Goal: Task Accomplishment & Management: Manage account settings

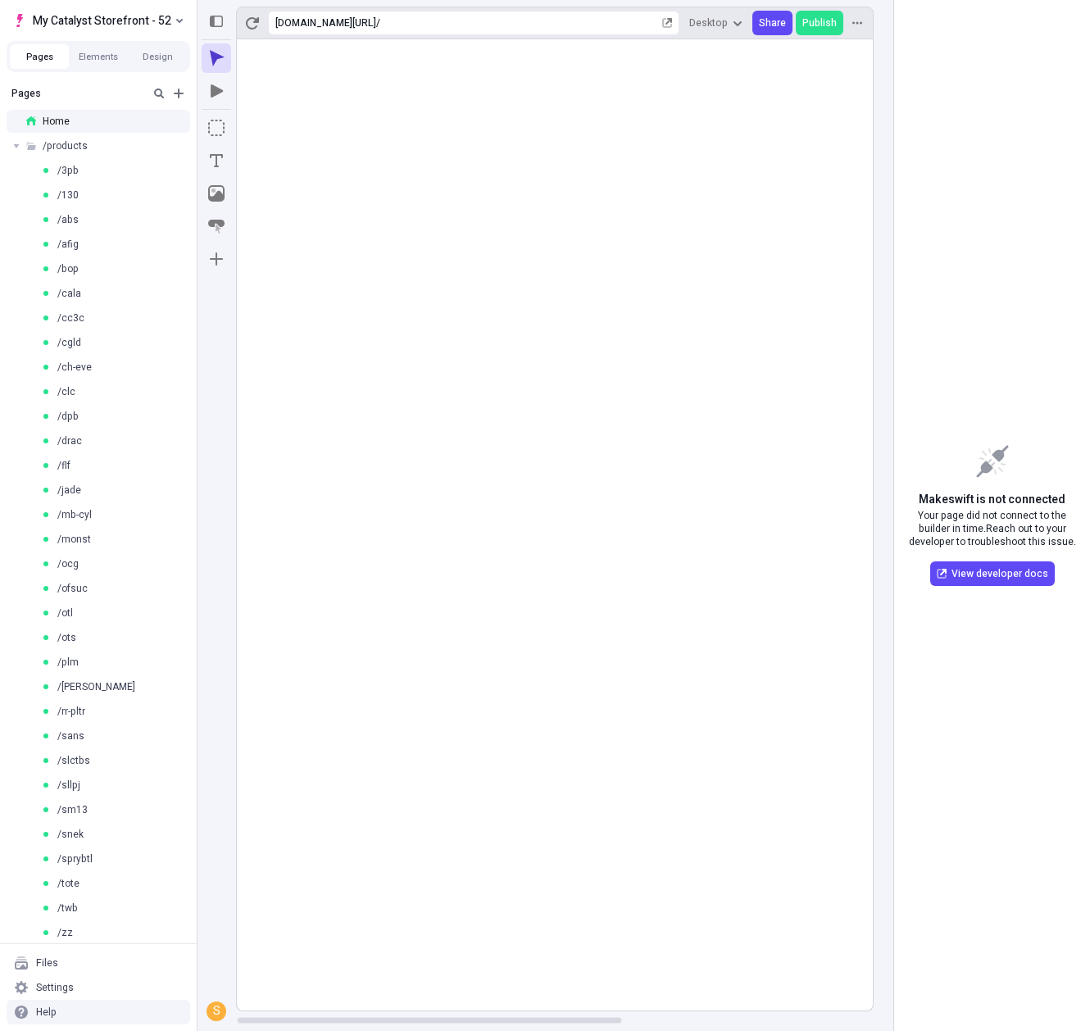
click at [421, 754] on rect at bounding box center [762, 524] width 1050 height 971
click at [52, 142] on span "/products" at bounding box center [65, 145] width 45 height 13
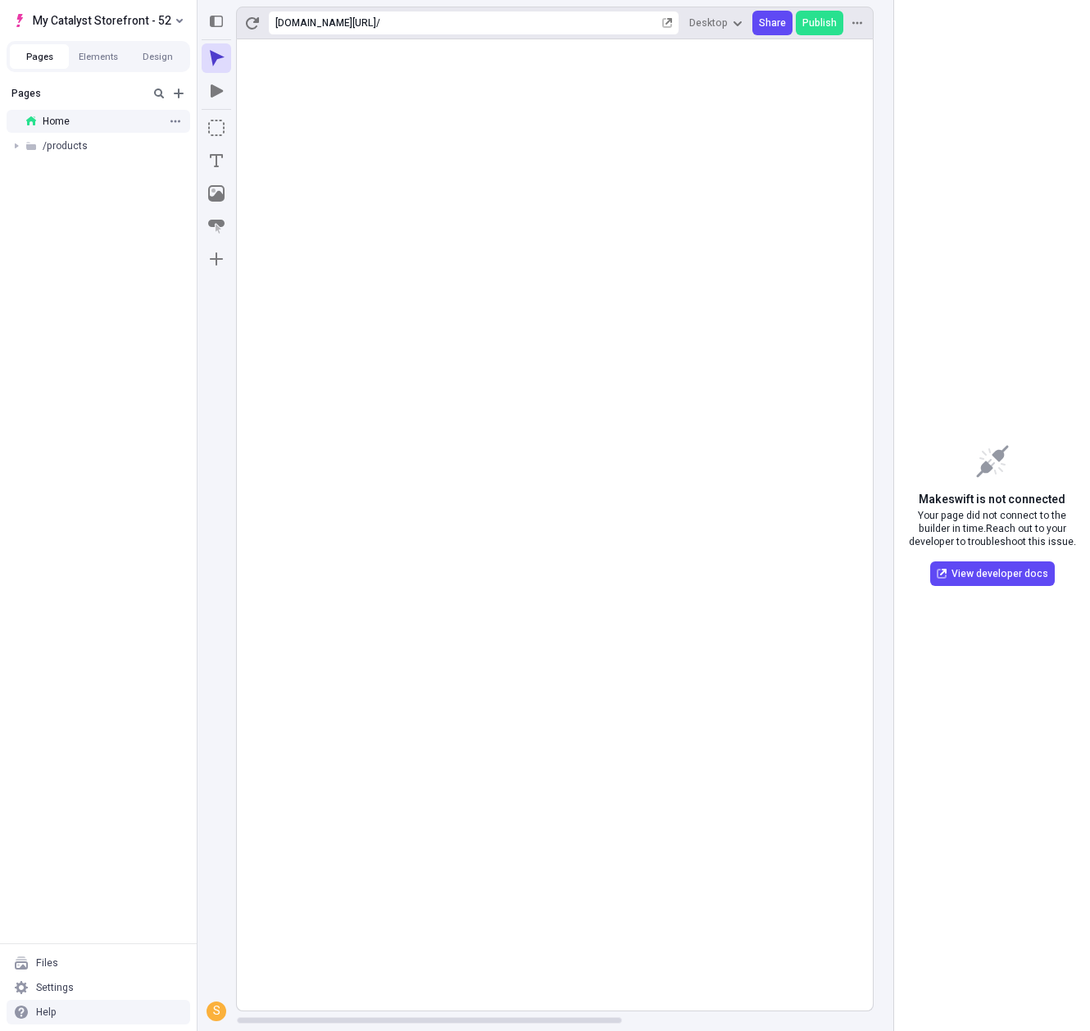
click at [60, 125] on span "Home" at bounding box center [56, 121] width 27 height 13
click at [576, 20] on div "[URL][DOMAIN_NAME] /" at bounding box center [474, 23] width 412 height 25
click at [83, 147] on span "/products" at bounding box center [65, 145] width 45 height 13
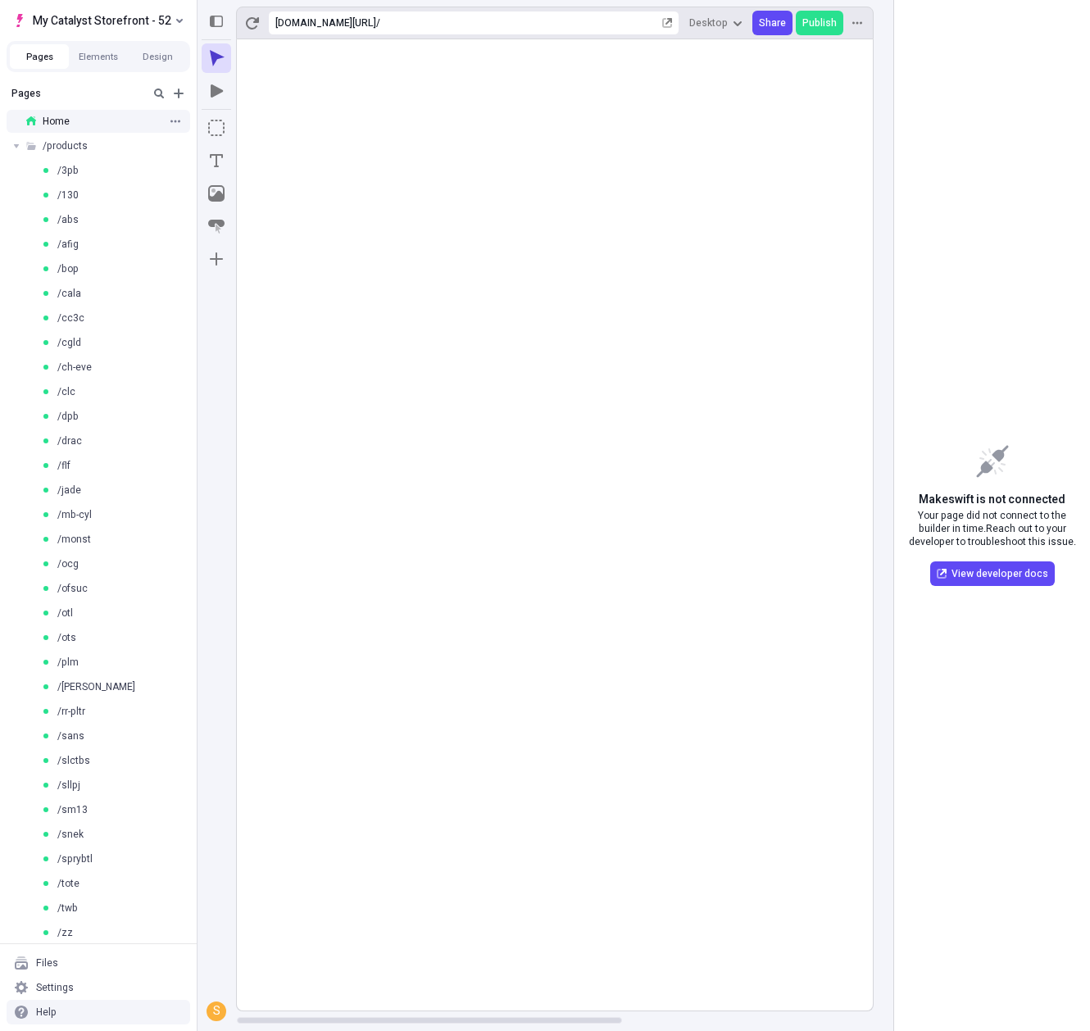
click at [93, 122] on div "Home" at bounding box center [93, 121] width 134 height 13
click at [171, 121] on icon "button" at bounding box center [176, 121] width 10 height 2
click at [229, 275] on span "Delete" at bounding box center [273, 268] width 138 height 13
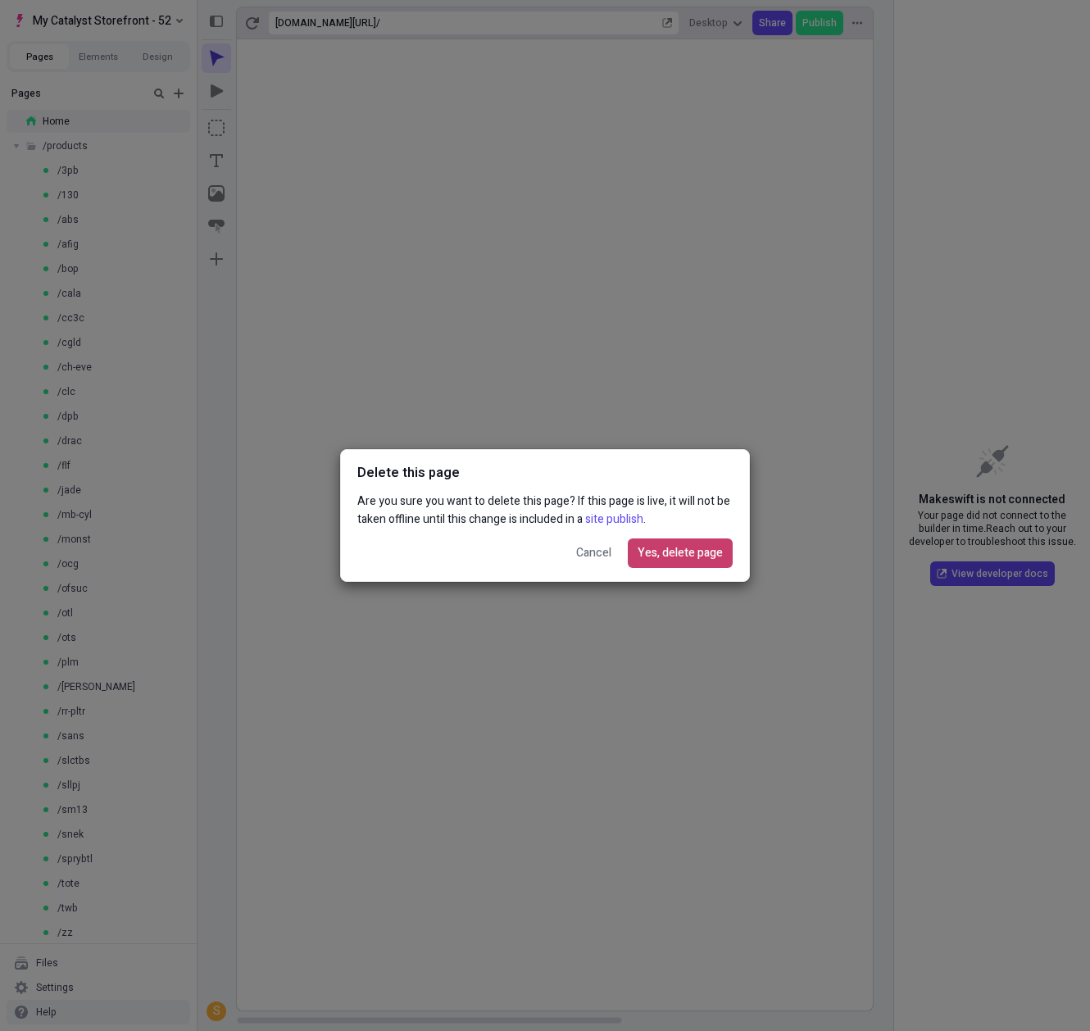
click at [690, 560] on span "Yes, delete page" at bounding box center [680, 553] width 85 height 18
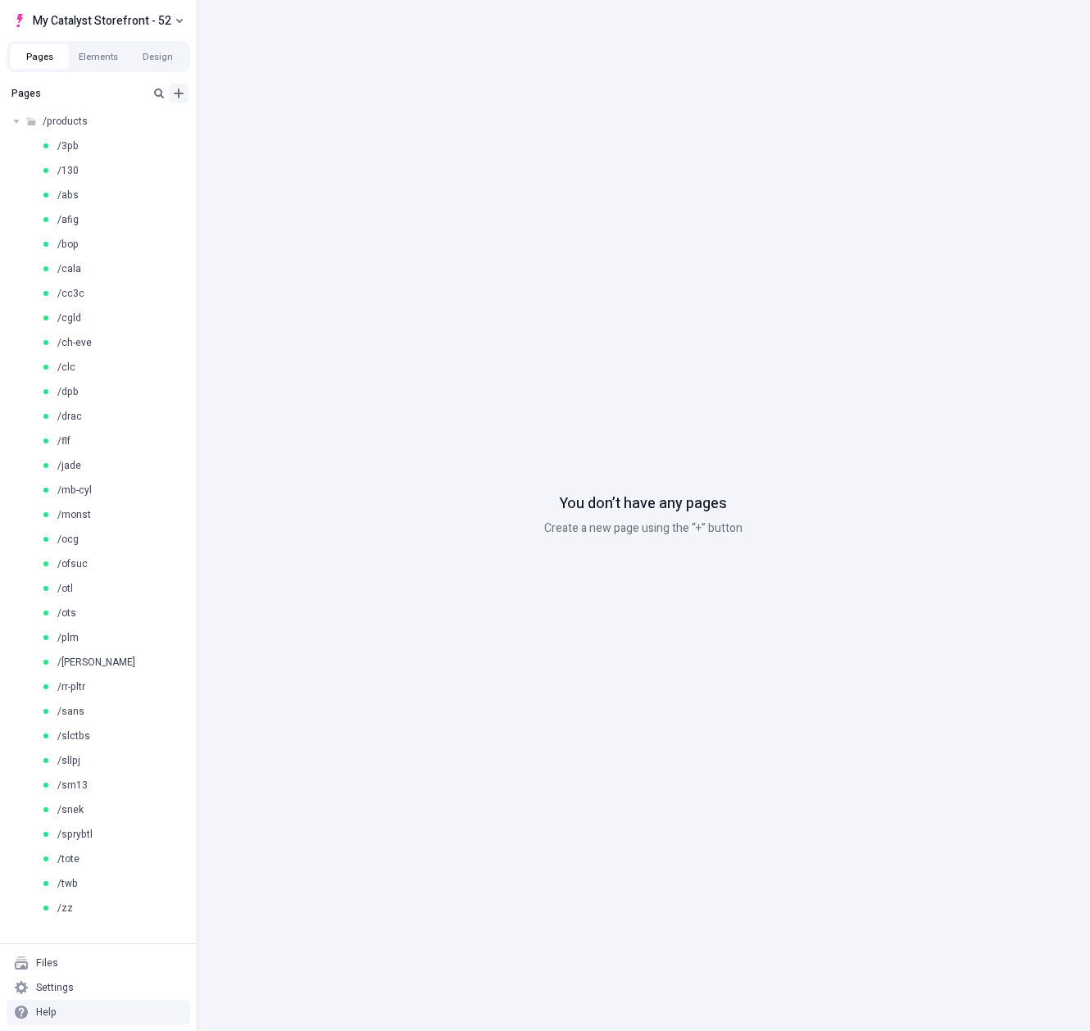
click at [176, 92] on icon "Add new" at bounding box center [178, 93] width 13 height 13
click at [251, 107] on span "Blank page" at bounding box center [276, 102] width 102 height 13
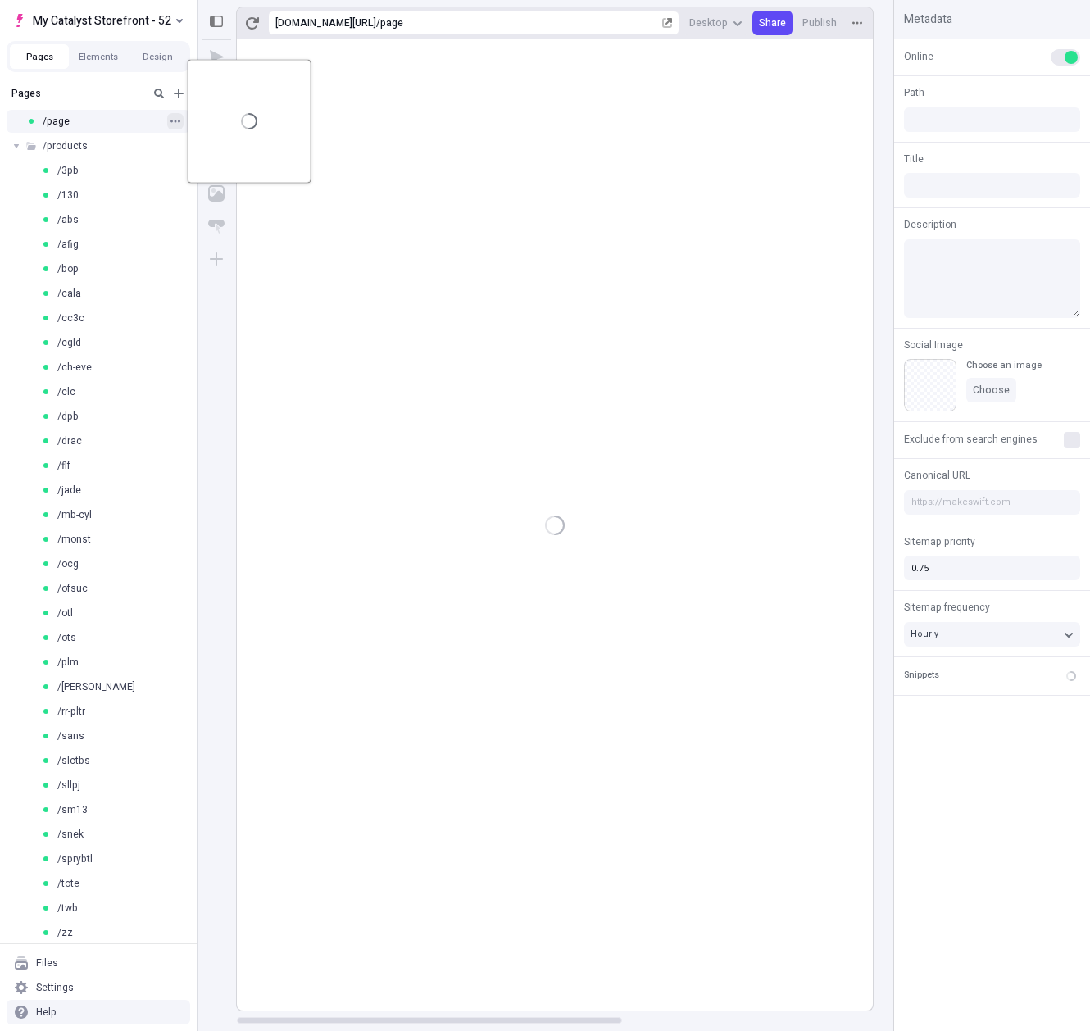
click at [167, 121] on button "button" at bounding box center [175, 121] width 16 height 16
type input "/page"
click at [227, 154] on span "Edit URL" at bounding box center [223, 156] width 38 height 15
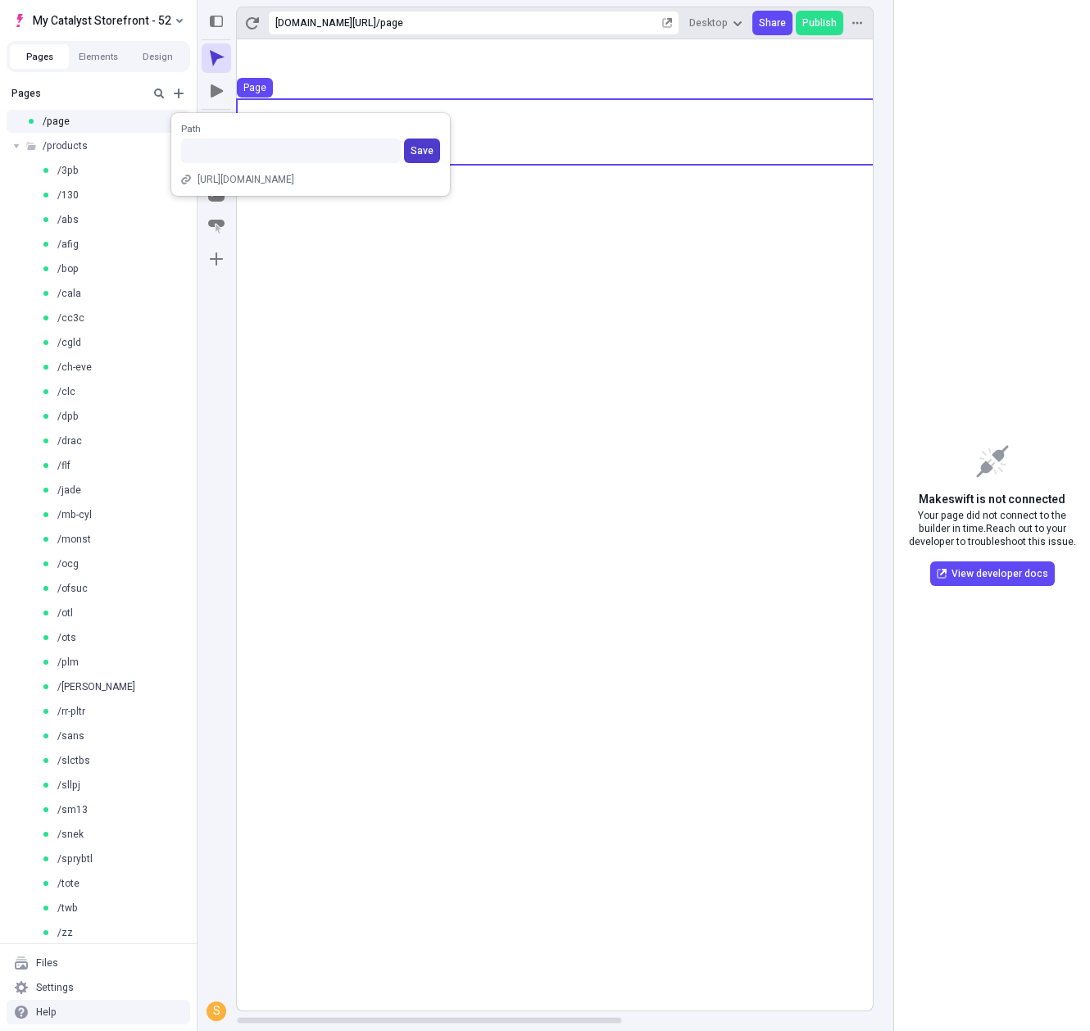
click at [425, 148] on span "Save" at bounding box center [422, 150] width 23 height 13
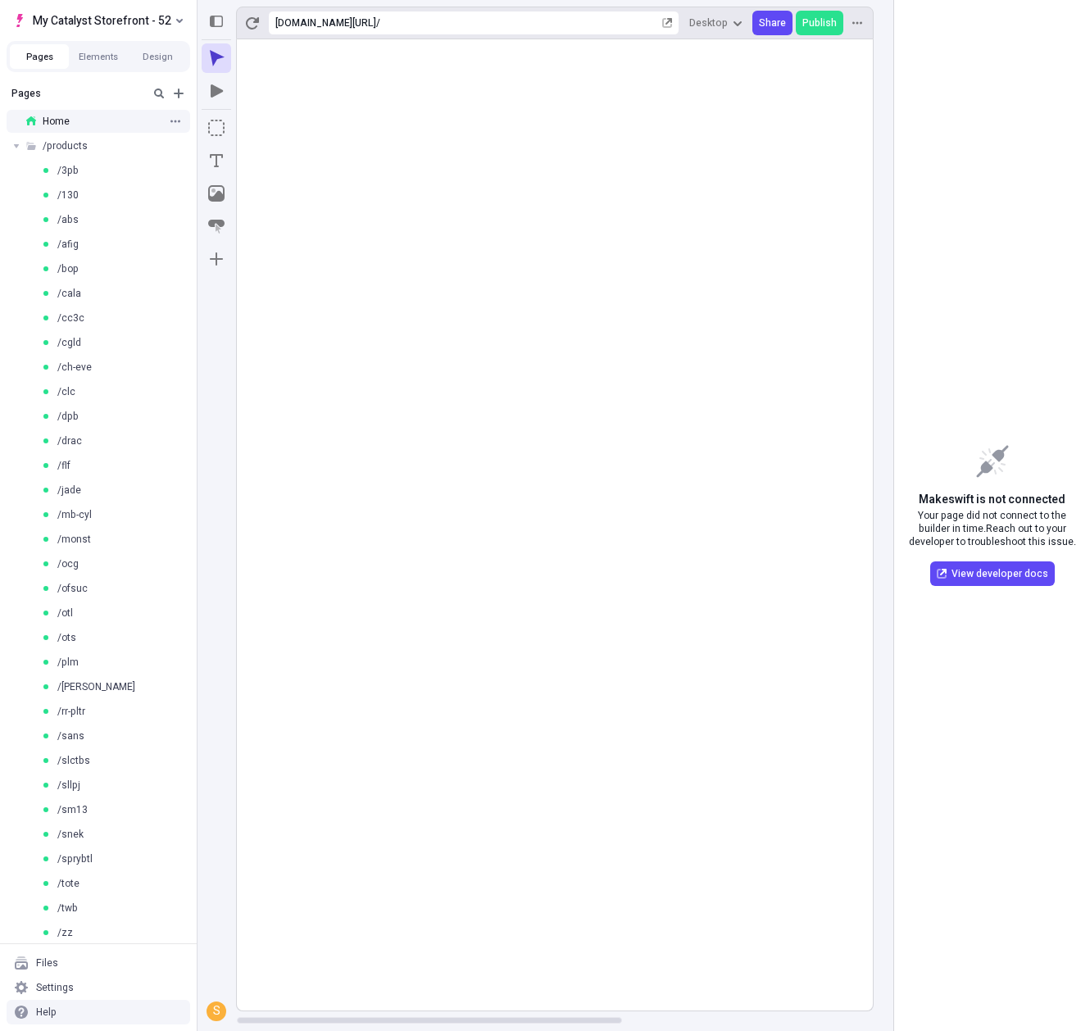
click at [535, 620] on rect at bounding box center [762, 524] width 1050 height 971
click at [812, 620] on rect at bounding box center [762, 524] width 1050 height 971
click at [672, 24] on icon "button" at bounding box center [669, 21] width 7 height 7
click at [719, 630] on rect at bounding box center [762, 524] width 1050 height 971
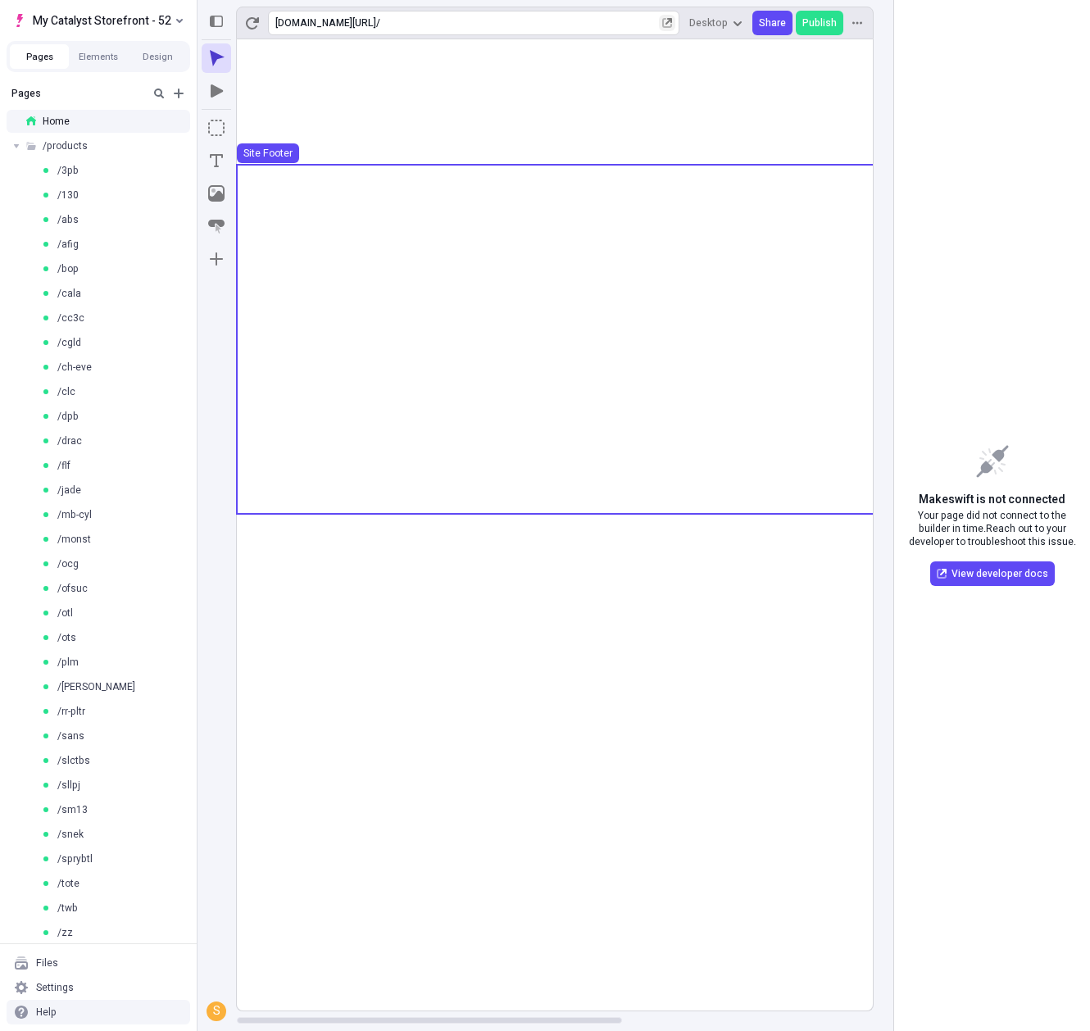
click at [760, 381] on use at bounding box center [762, 338] width 1050 height 345
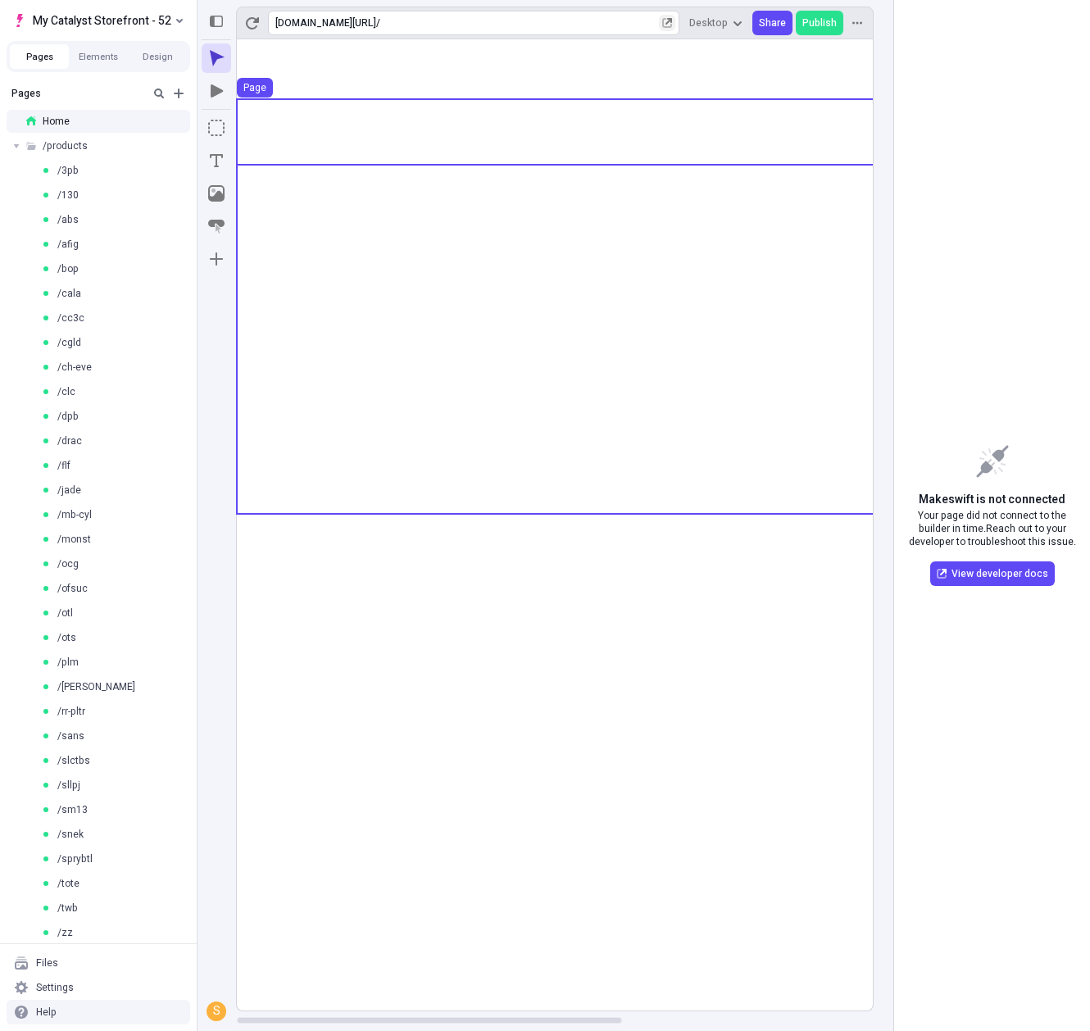
click at [511, 152] on use at bounding box center [762, 132] width 1050 height 66
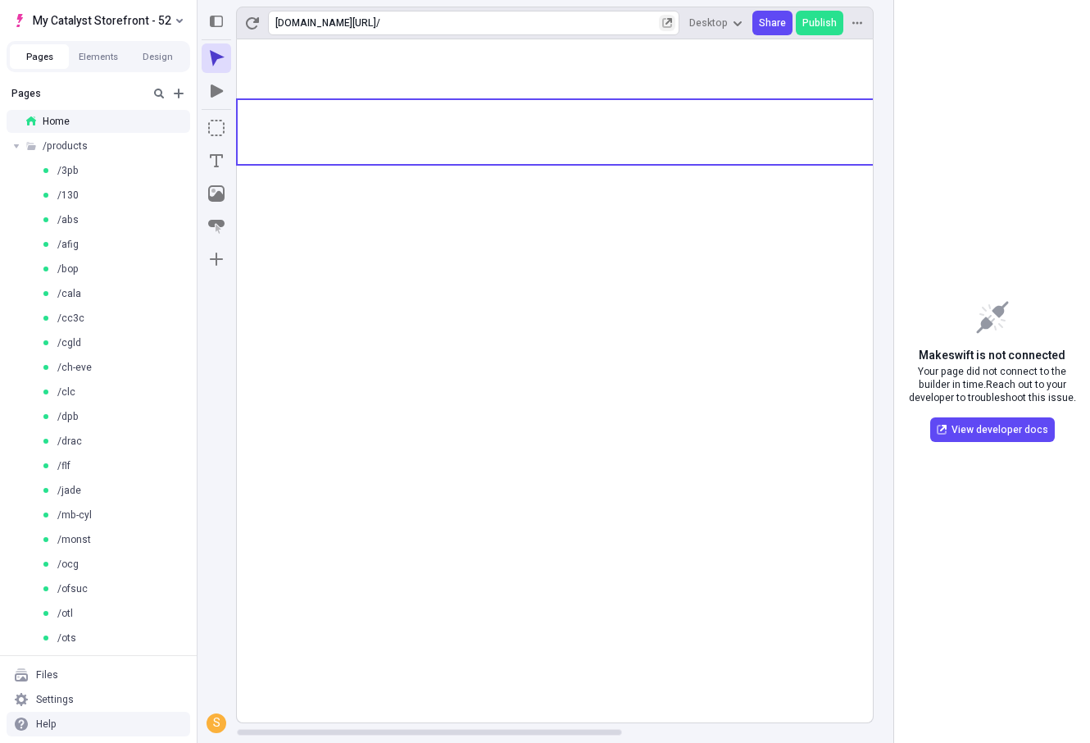
click at [340, 742] on div at bounding box center [564, 390] width 657 height 703
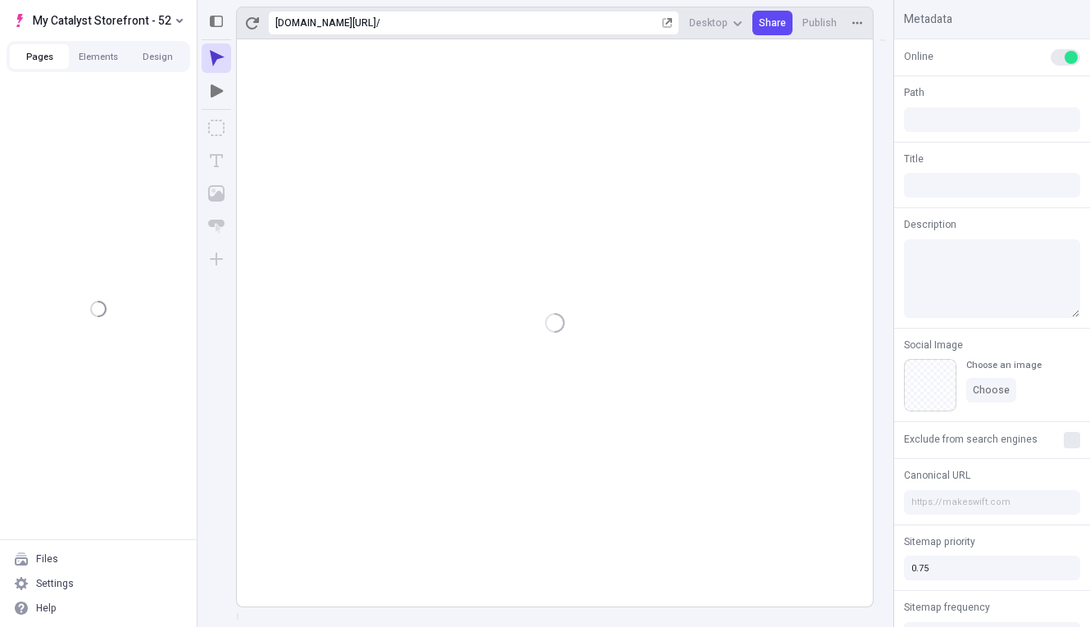
type input "/"
